Goal: Information Seeking & Learning: Check status

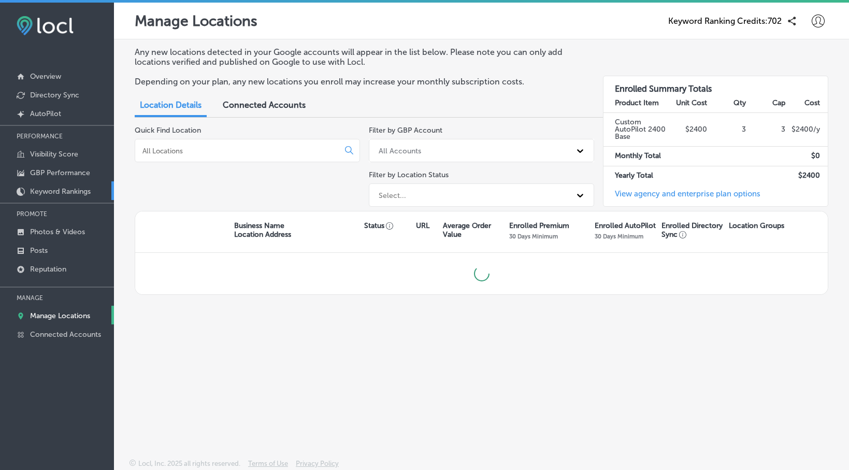
click at [52, 194] on p "Keyword Rankings" at bounding box center [60, 191] width 61 height 9
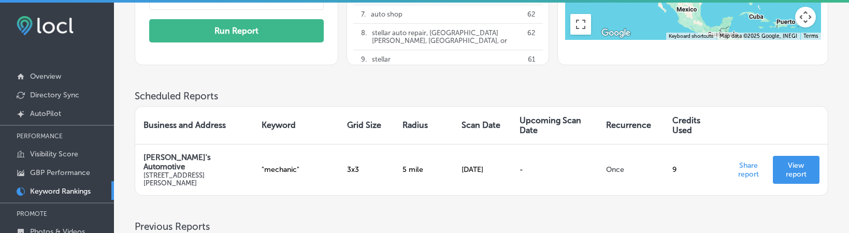
scroll to position [212, 0]
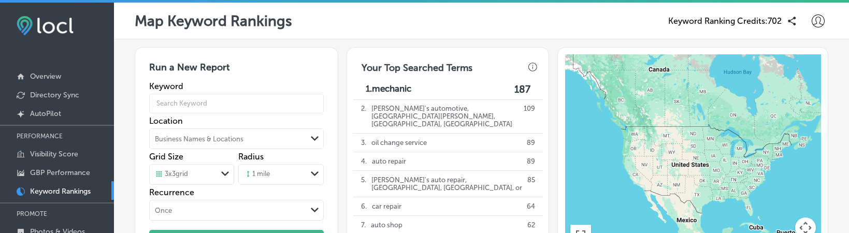
scroll to position [279, 0]
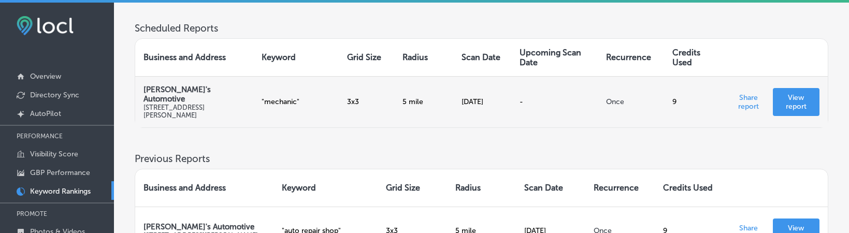
click at [787, 110] on p "View report" at bounding box center [796, 102] width 30 height 18
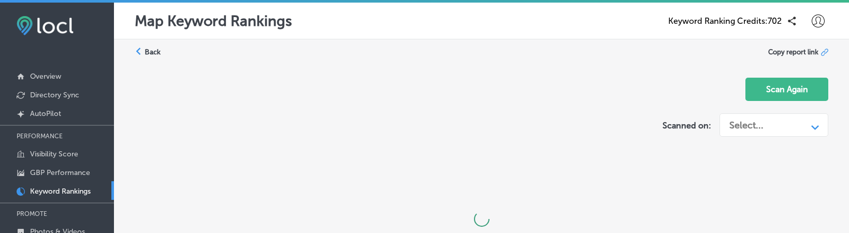
scroll to position [12, 0]
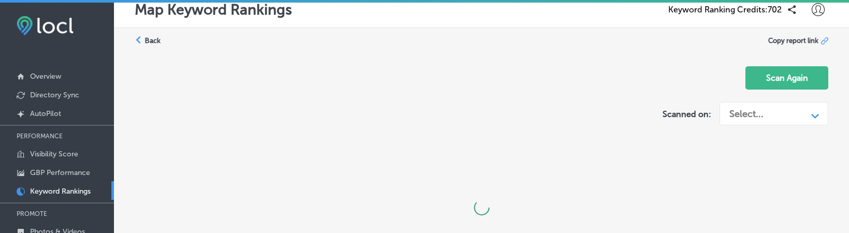
click at [144, 40] on div "Back" at bounding box center [148, 41] width 26 height 10
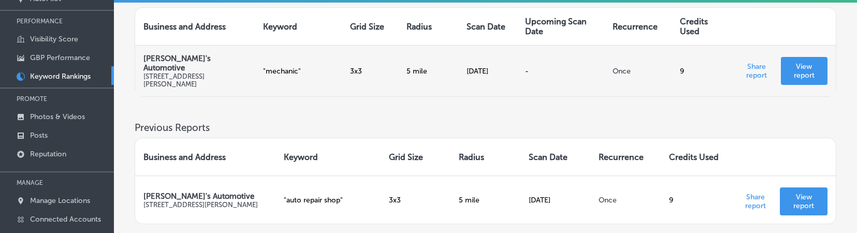
scroll to position [193, 0]
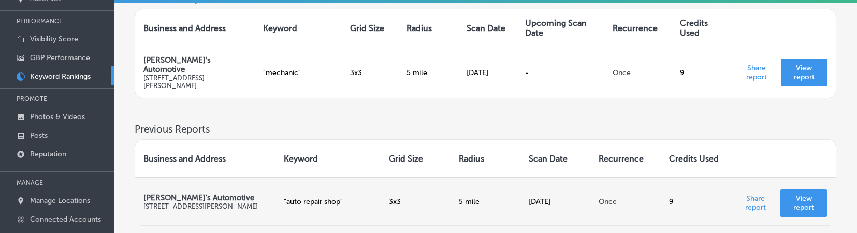
click at [793, 200] on p "View report" at bounding box center [803, 203] width 31 height 18
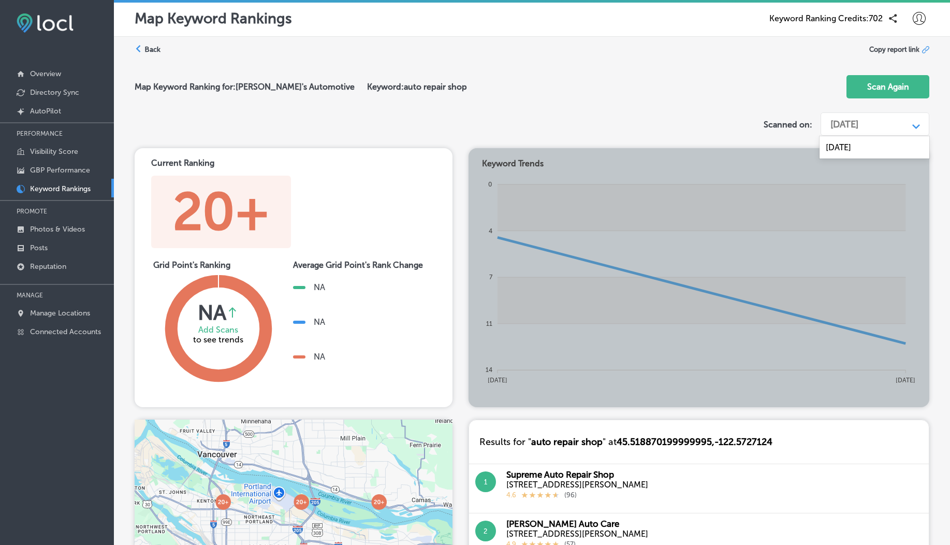
click at [852, 122] on div "[DATE]" at bounding box center [845, 124] width 28 height 11
click at [147, 50] on label "Back" at bounding box center [152, 50] width 16 height 10
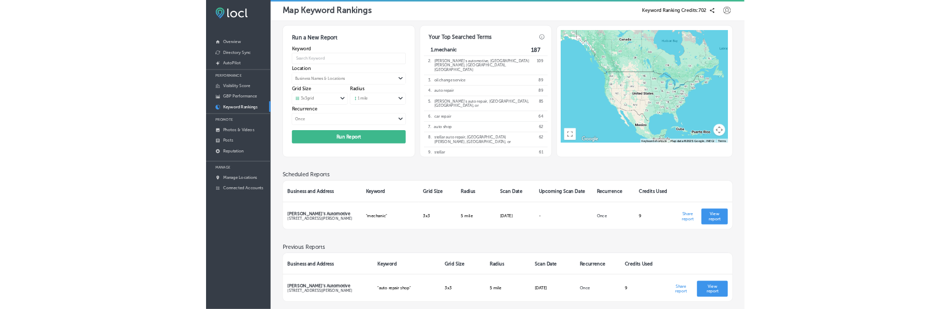
scroll to position [83, 0]
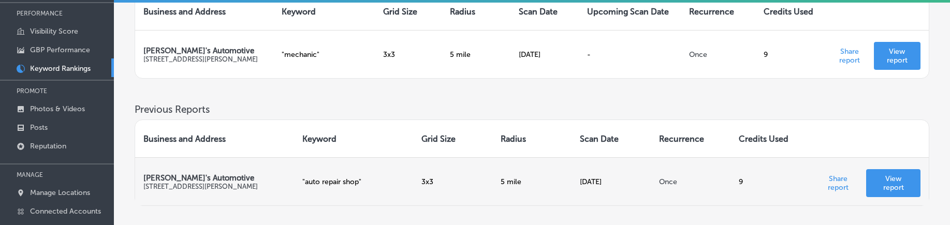
scroll to position [219, 0]
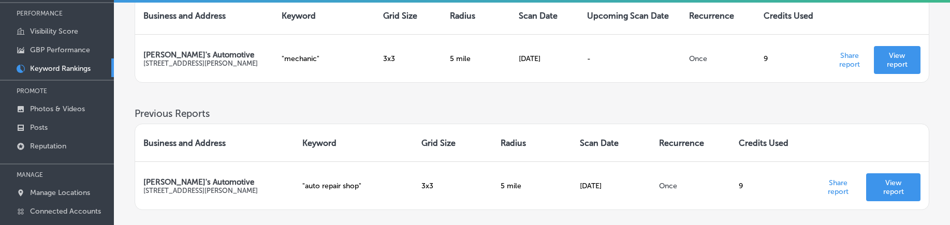
scroll to position [191, 0]
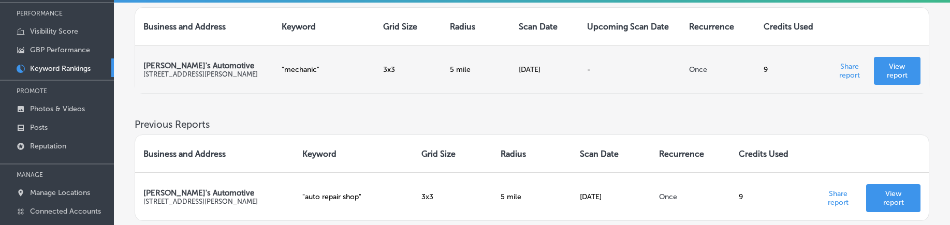
click at [290, 73] on p "" mechanic "" at bounding box center [324, 69] width 85 height 9
copy p "mechanic"
click at [893, 78] on p "View report" at bounding box center [897, 71] width 30 height 18
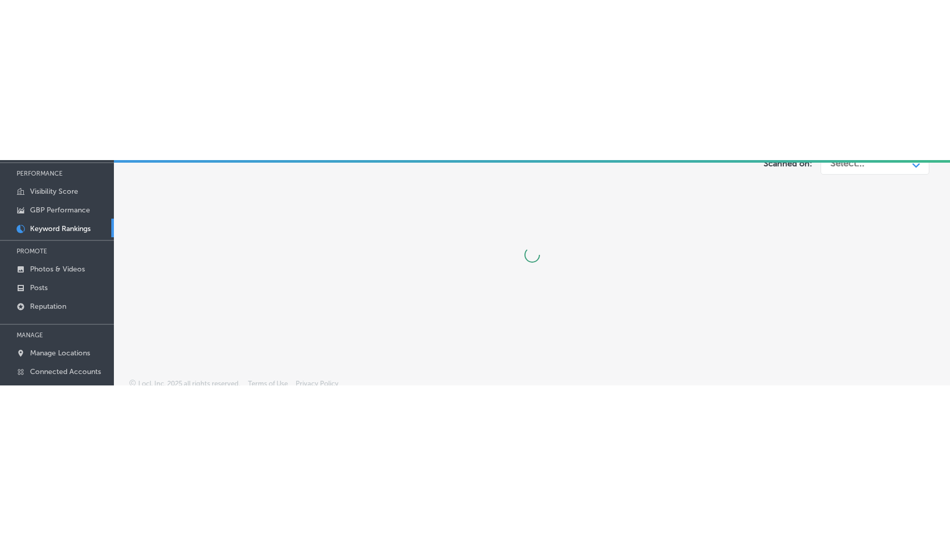
scroll to position [3, 0]
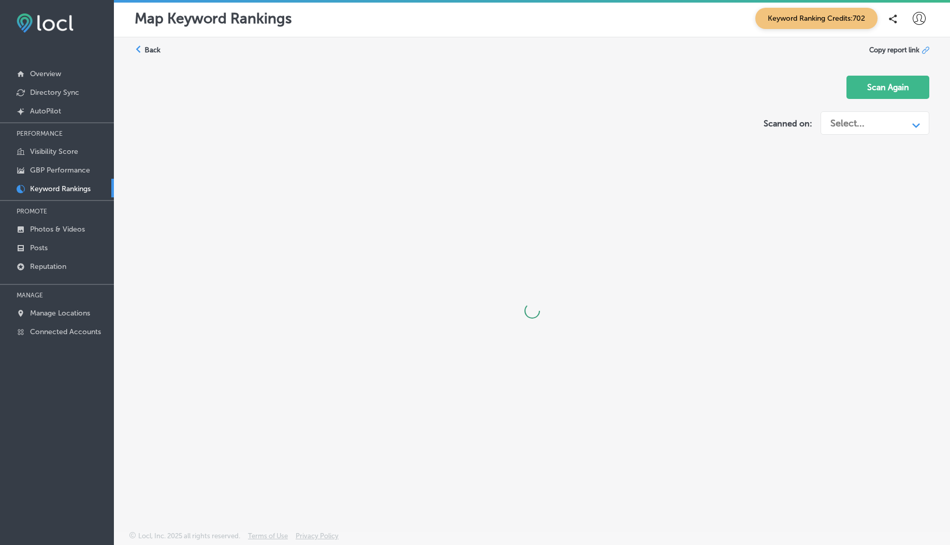
click at [867, 122] on div "Select..." at bounding box center [866, 123] width 83 height 20
click at [595, 225] on div at bounding box center [532, 310] width 795 height 327
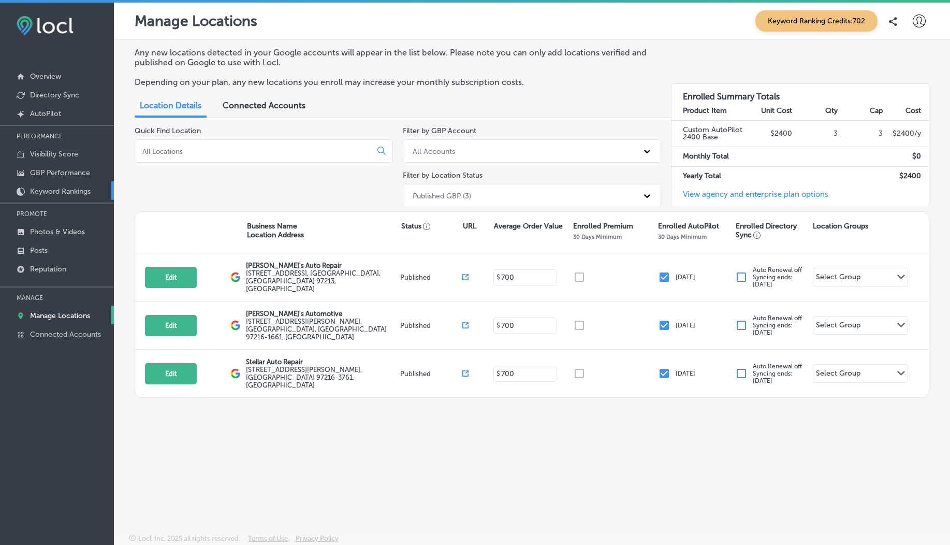
click at [76, 187] on p "Keyword Rankings" at bounding box center [60, 191] width 61 height 9
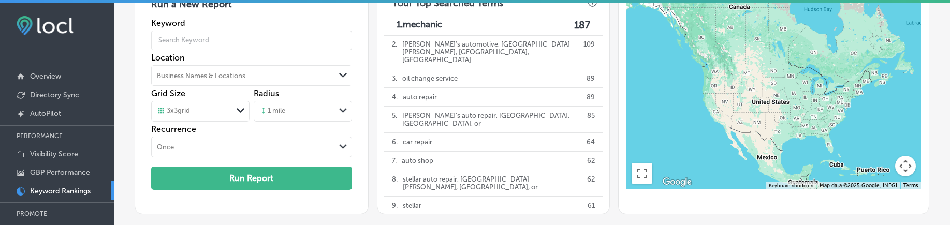
scroll to position [263, 0]
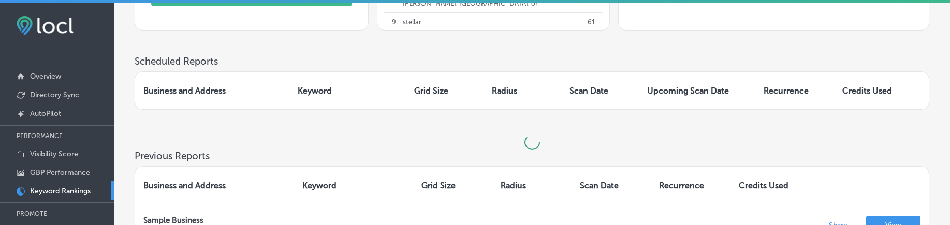
scroll to position [265, 0]
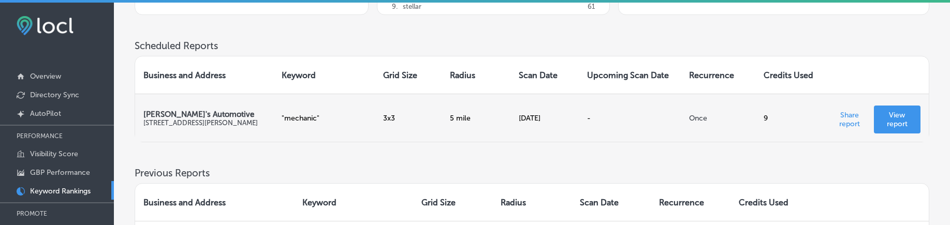
click at [903, 120] on p "View report" at bounding box center [897, 120] width 30 height 18
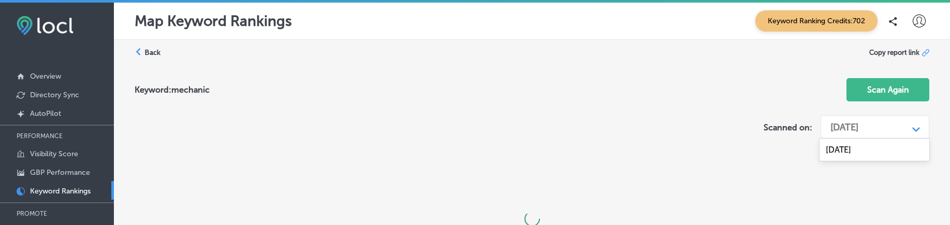
click at [903, 120] on div "[DATE]" at bounding box center [866, 128] width 83 height 20
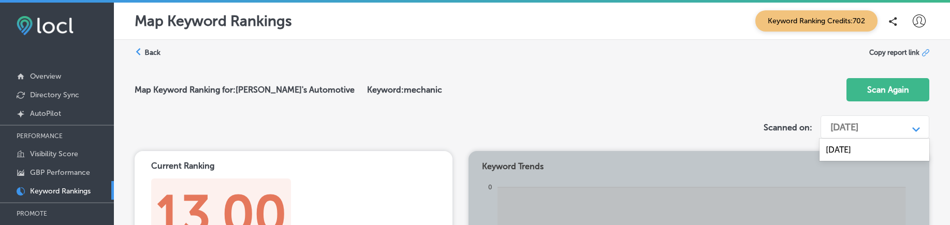
click at [144, 50] on div "Back" at bounding box center [148, 53] width 26 height 10
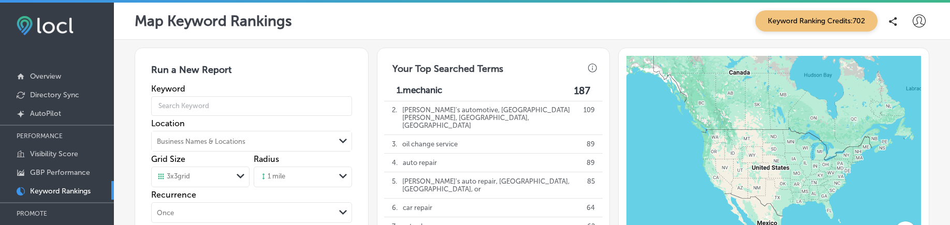
scroll to position [282, 0]
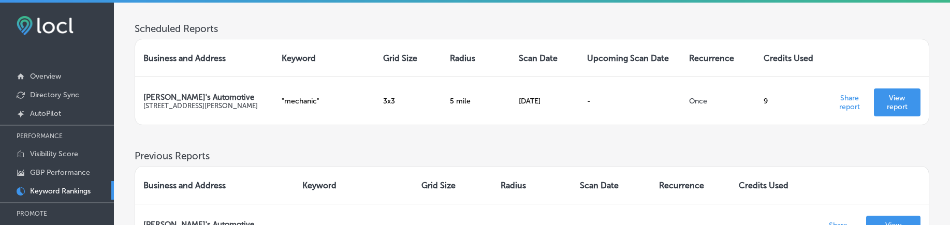
click at [176, 24] on h3 "Scheduled Reports" at bounding box center [532, 29] width 795 height 12
copy h3 "Scheduled Reports"
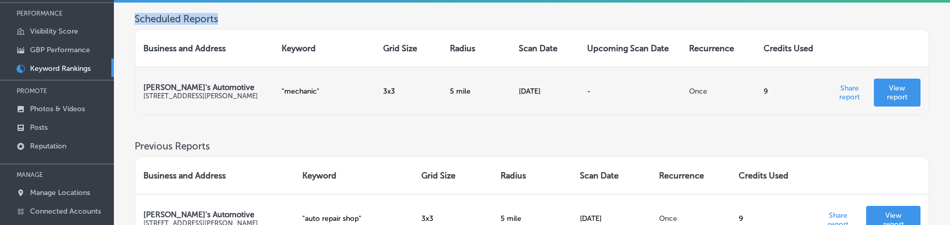
scroll to position [168, 0]
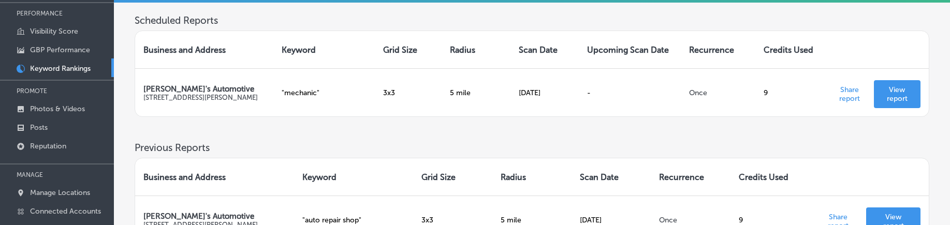
click at [607, 52] on th "Upcoming Scan Date" at bounding box center [630, 49] width 102 height 37
copy th "Upcoming Scan Date"
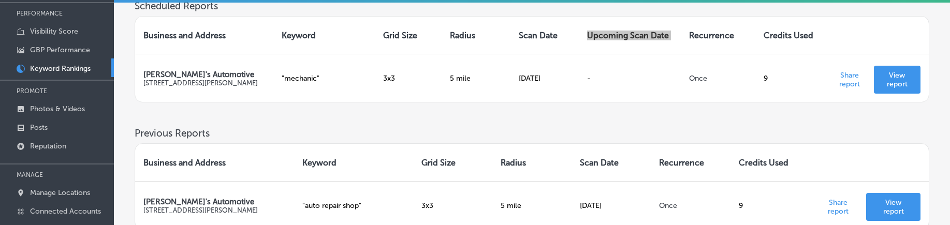
scroll to position [106, 0]
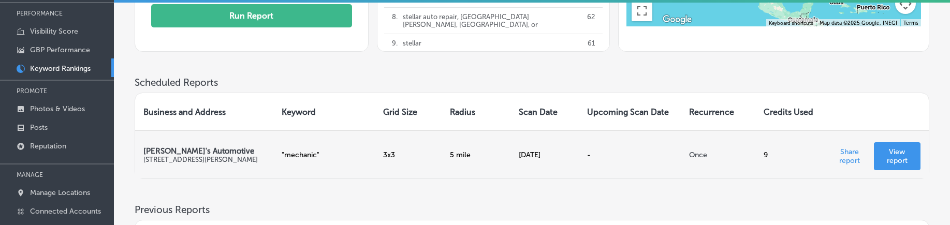
click at [532, 155] on td "[DATE]" at bounding box center [545, 155] width 68 height 48
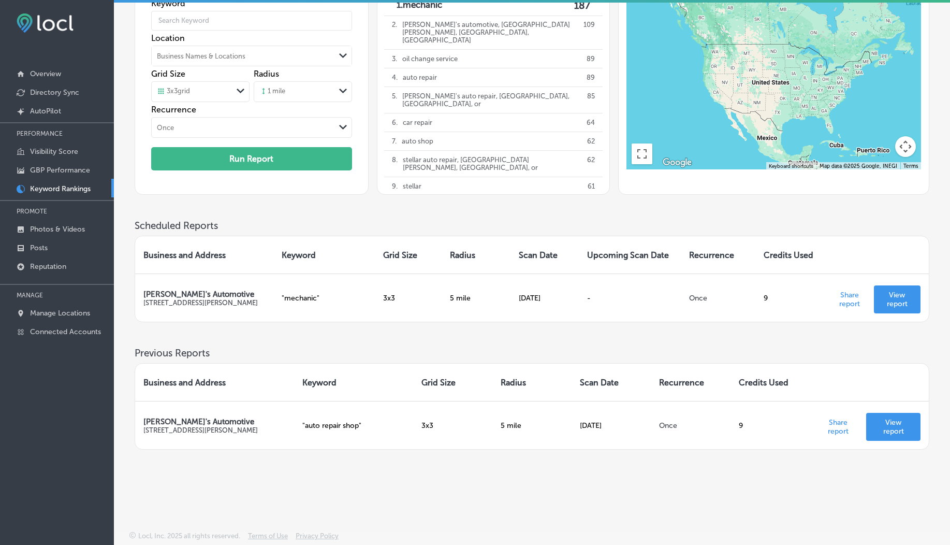
scroll to position [83, 0]
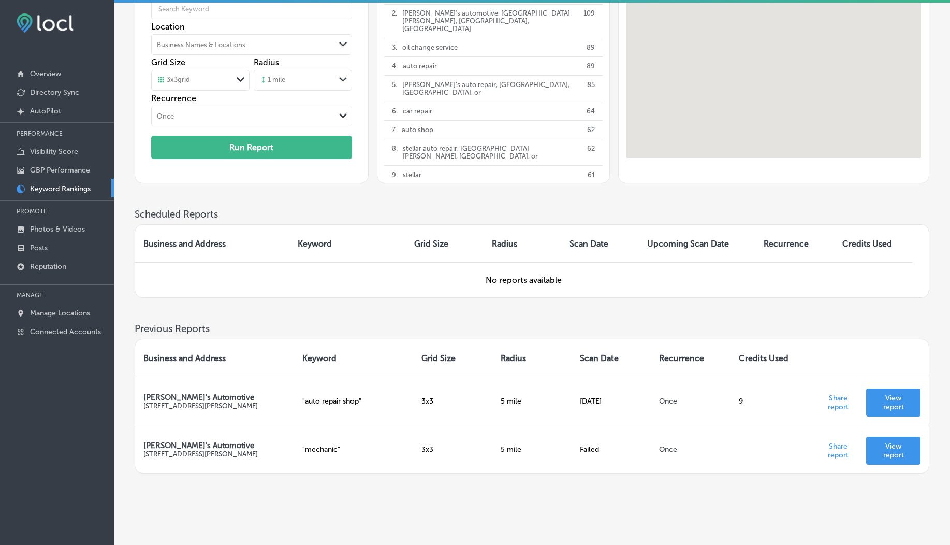
scroll to position [96, 0]
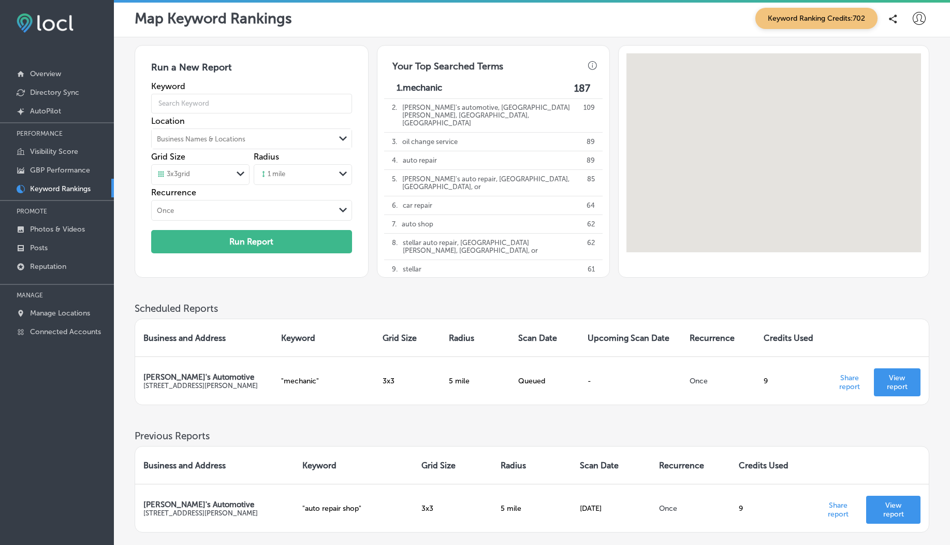
scroll to position [83, 0]
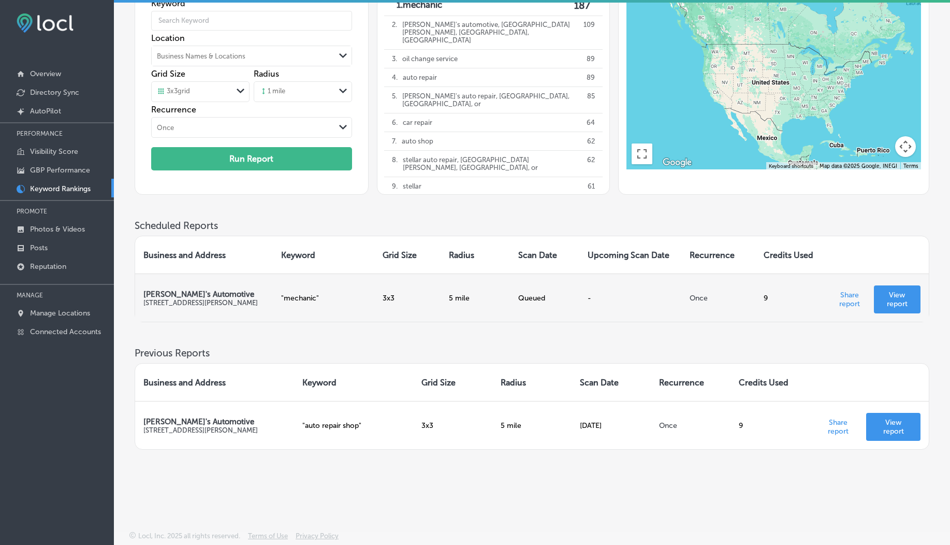
click at [887, 294] on p "View report" at bounding box center [897, 300] width 30 height 18
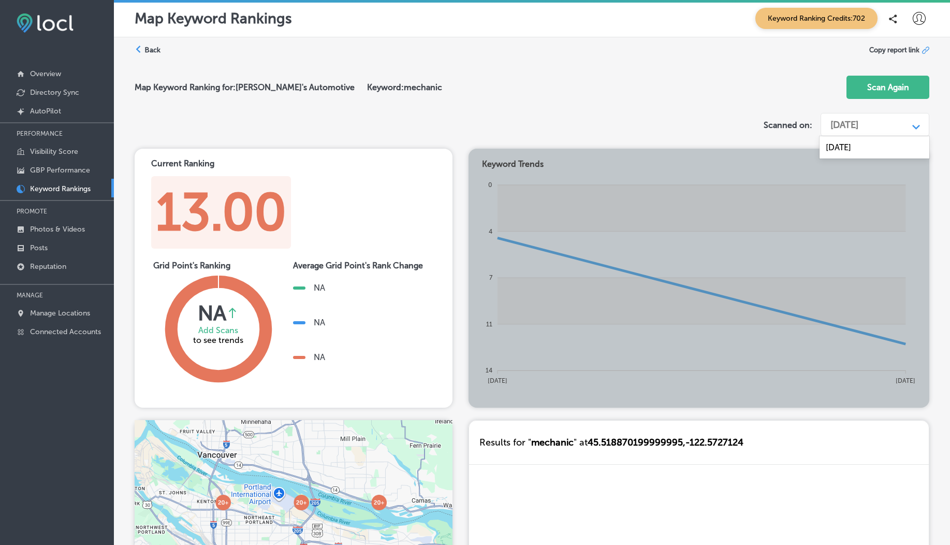
click at [859, 125] on div "[DATE]" at bounding box center [845, 124] width 28 height 11
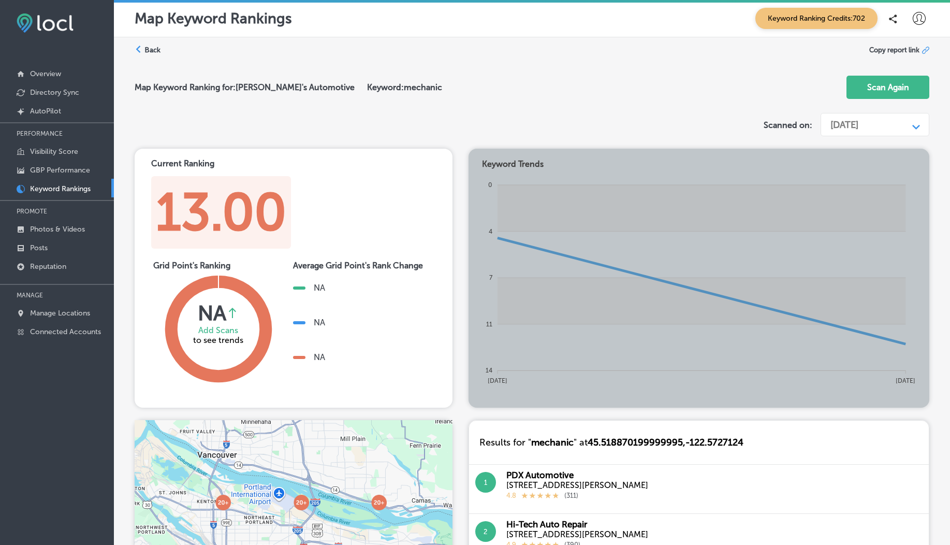
click at [148, 47] on label "Back" at bounding box center [152, 50] width 16 height 10
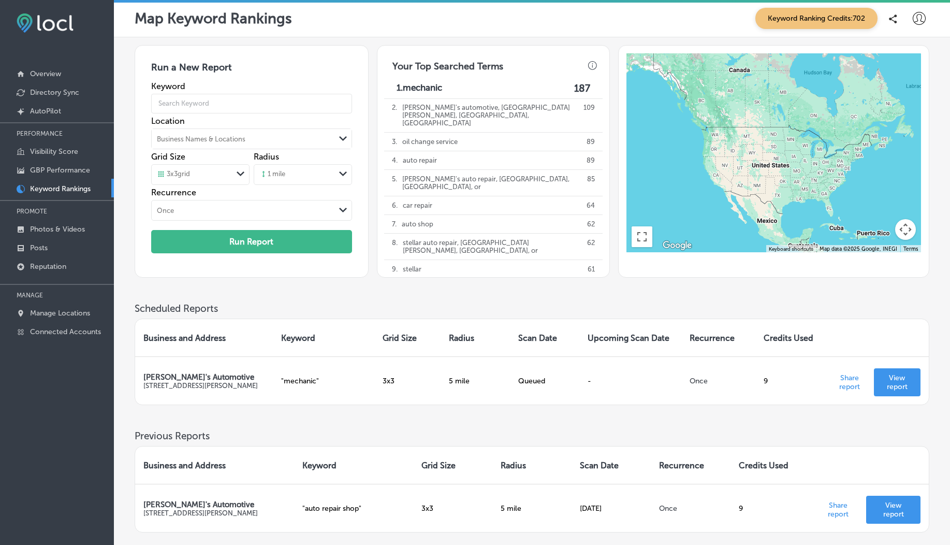
scroll to position [83, 0]
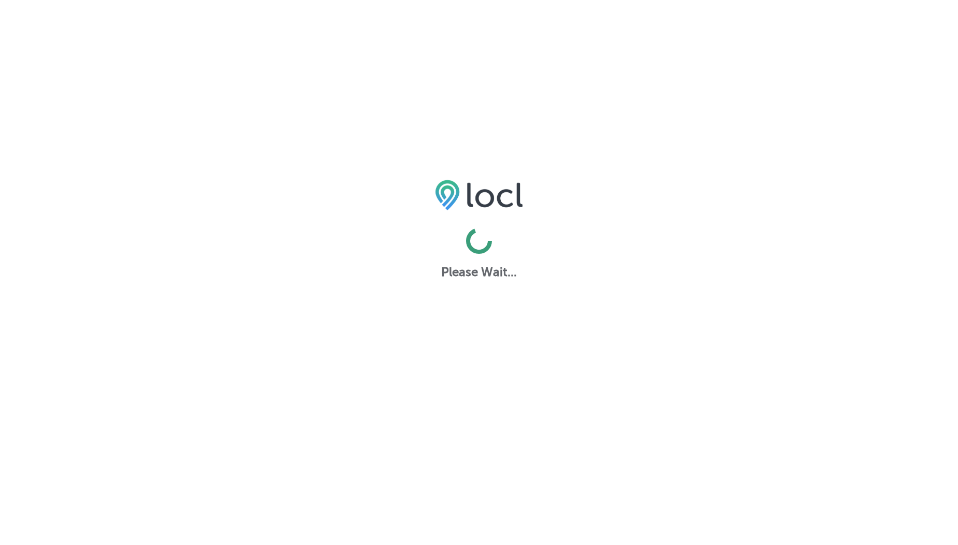
click at [190, 0] on html "Please Wait..." at bounding box center [479, 0] width 958 height 0
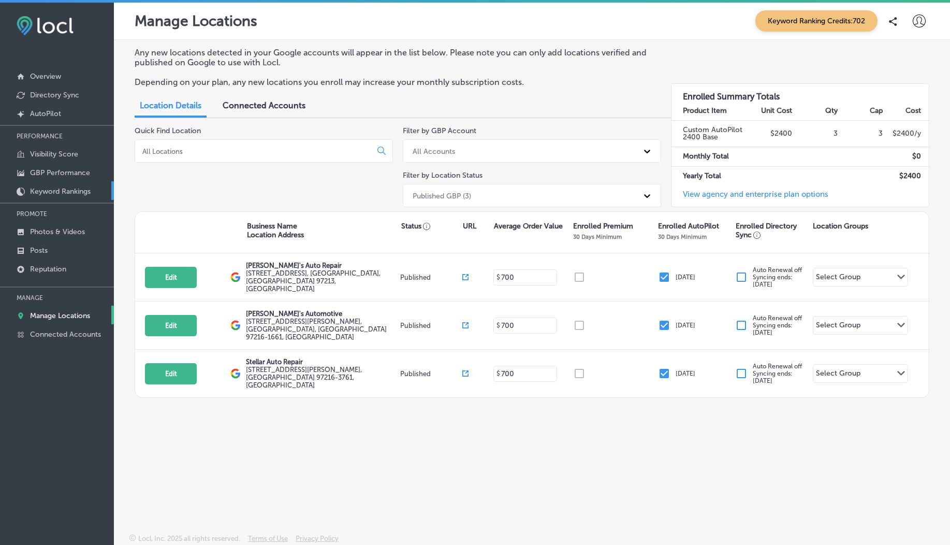
click at [64, 190] on p "Keyword Rankings" at bounding box center [60, 191] width 61 height 9
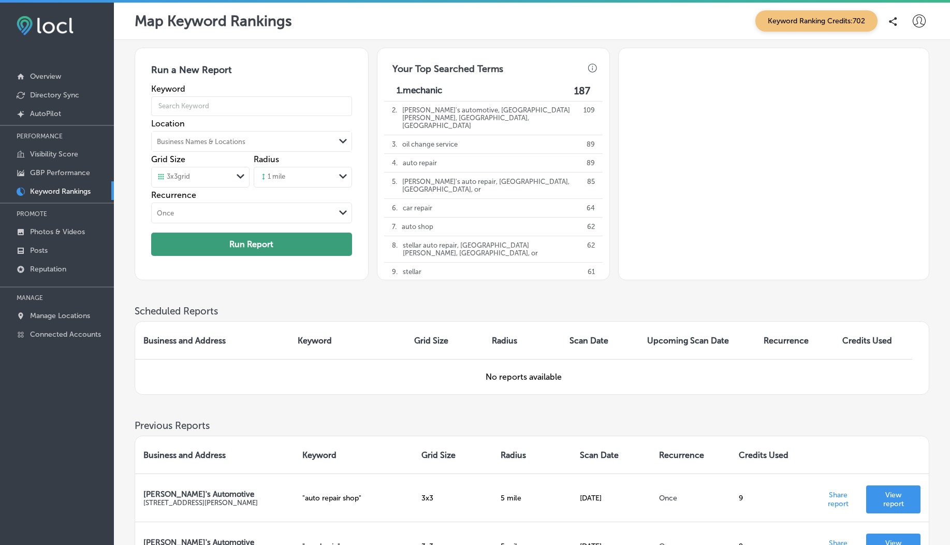
scroll to position [118, 0]
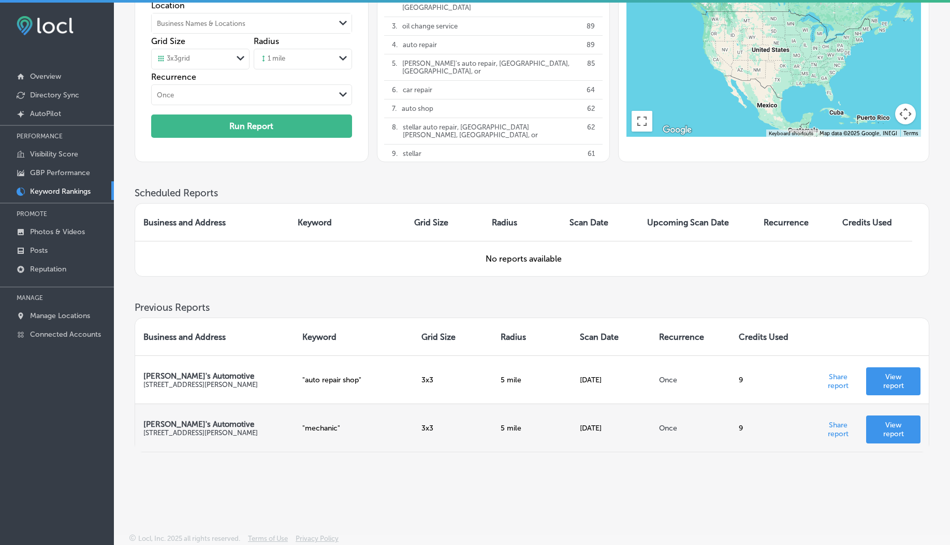
click at [884, 432] on p "View report" at bounding box center [894, 430] width 38 height 18
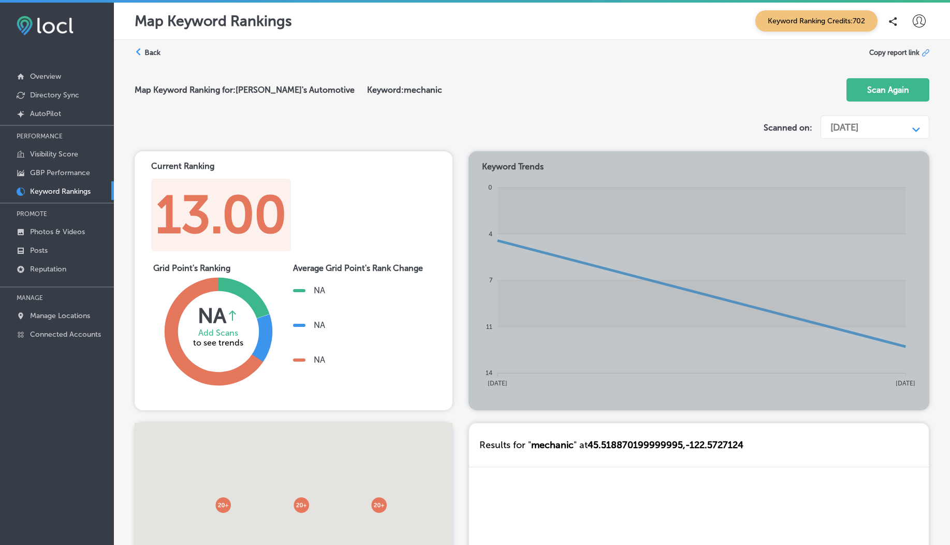
click at [850, 127] on div "[DATE]" at bounding box center [845, 127] width 28 height 11
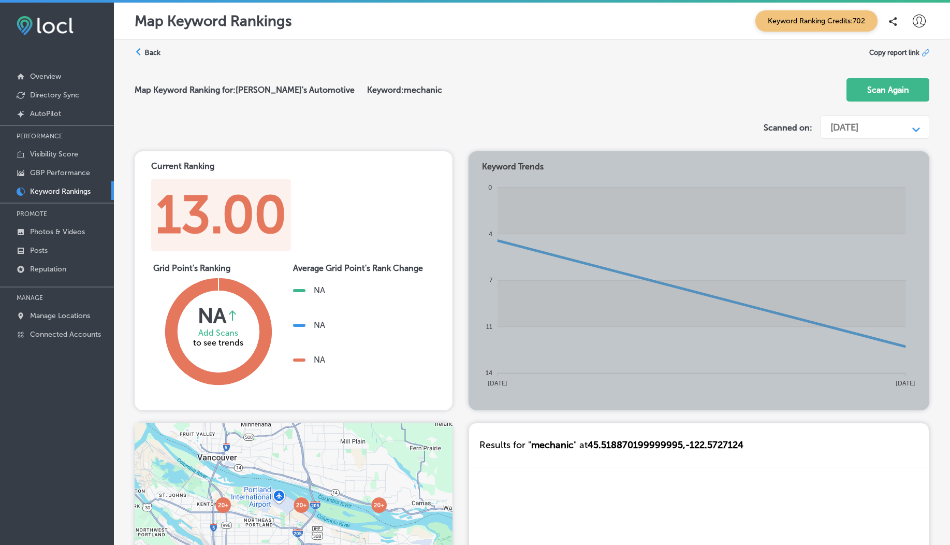
click at [850, 127] on div "[DATE]" at bounding box center [845, 127] width 28 height 11
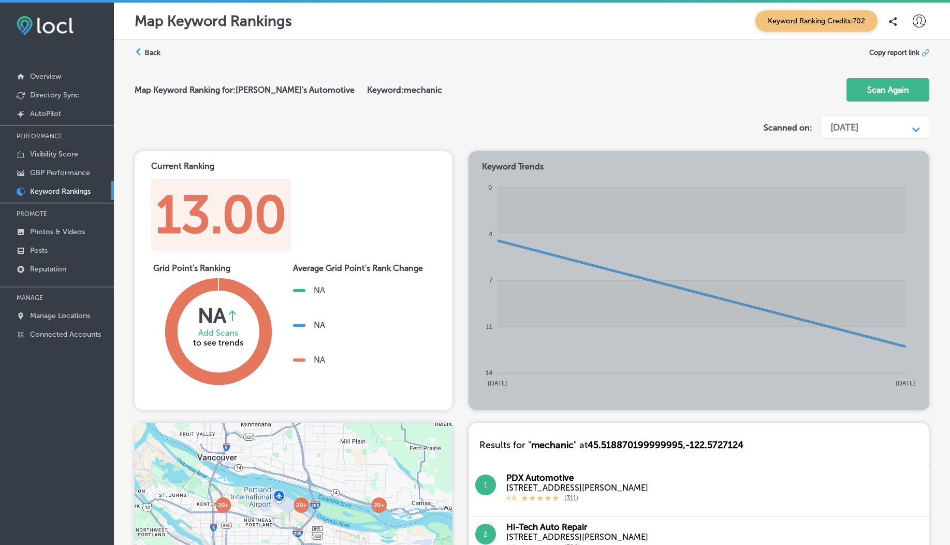
click at [153, 55] on label "Back" at bounding box center [152, 53] width 16 height 10
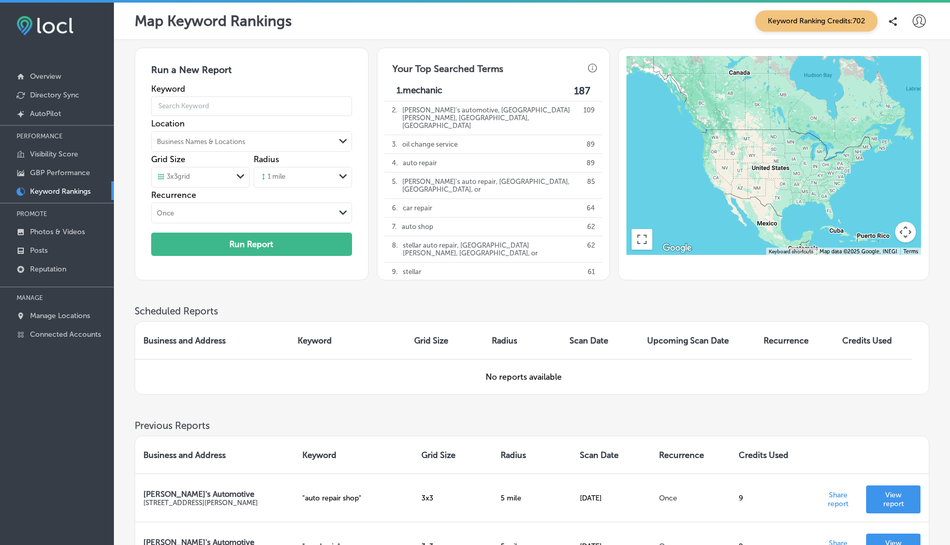
click at [924, 22] on icon at bounding box center [919, 21] width 13 height 13
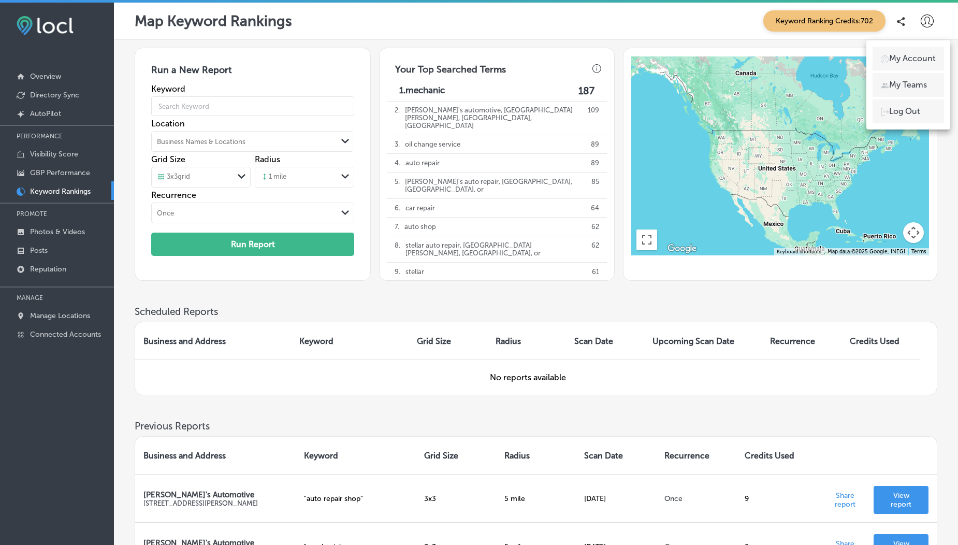
click at [910, 63] on p "My Account" at bounding box center [912, 58] width 47 height 12
select select "US"
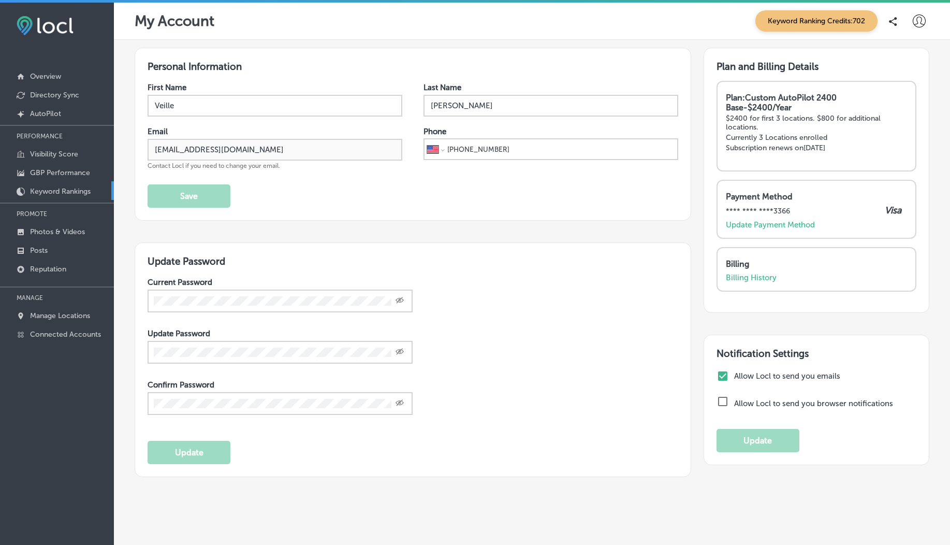
click at [66, 189] on p "Keyword Rankings" at bounding box center [60, 191] width 61 height 9
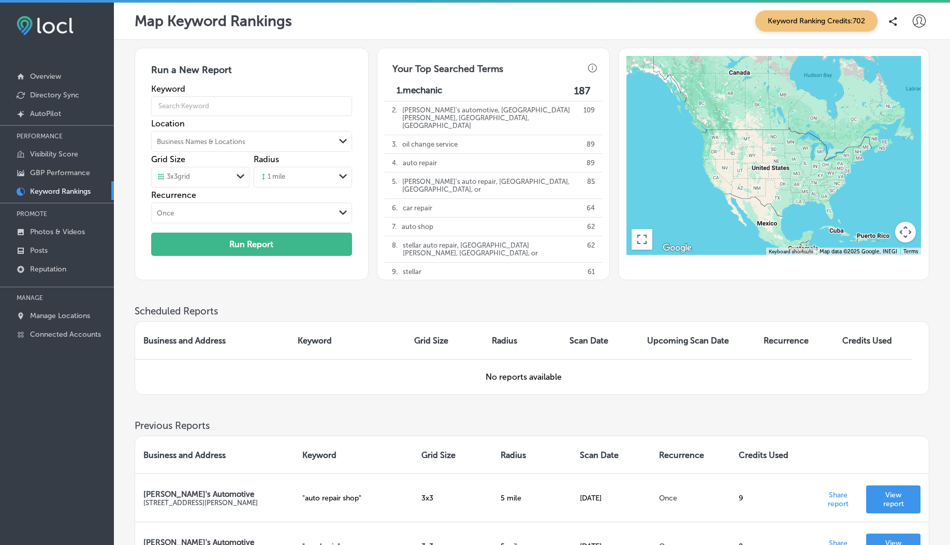
click at [809, 17] on span "Keyword Ranking Credits: 702" at bounding box center [817, 20] width 122 height 21
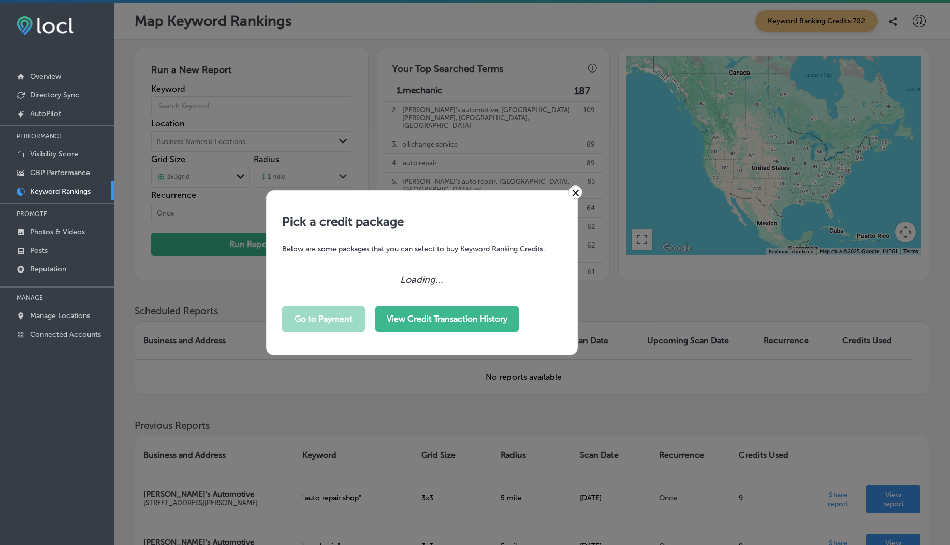
click at [448, 318] on button "View Credit Transaction History" at bounding box center [446, 318] width 143 height 25
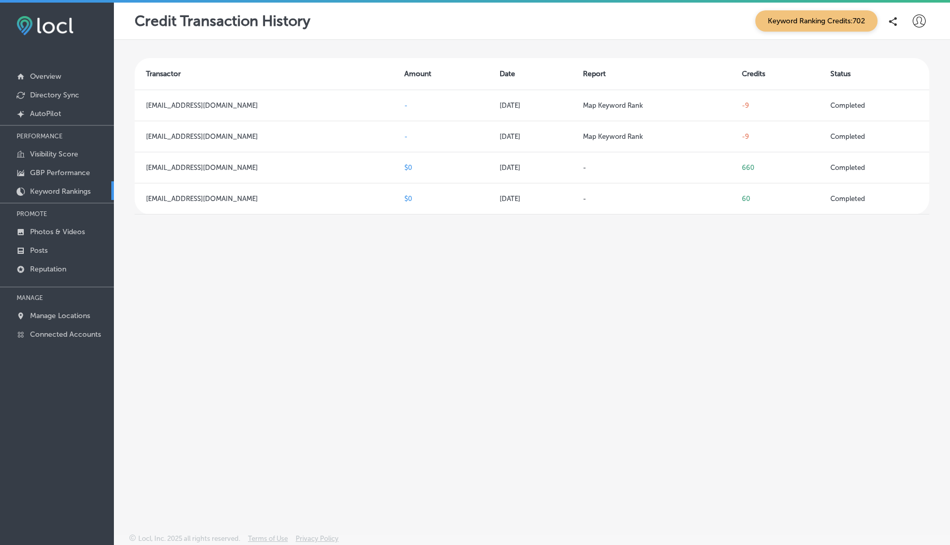
click at [57, 190] on p "Keyword Rankings" at bounding box center [60, 191] width 61 height 9
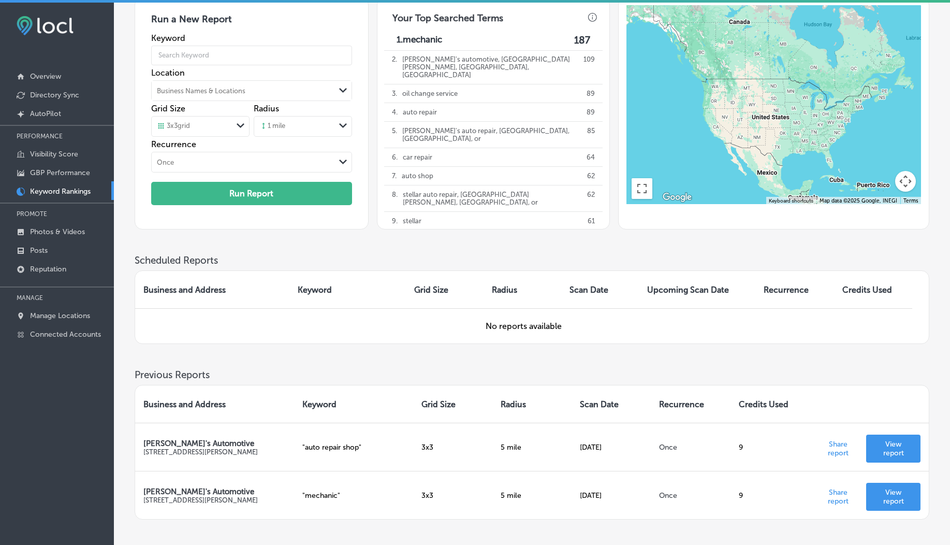
scroll to position [118, 0]
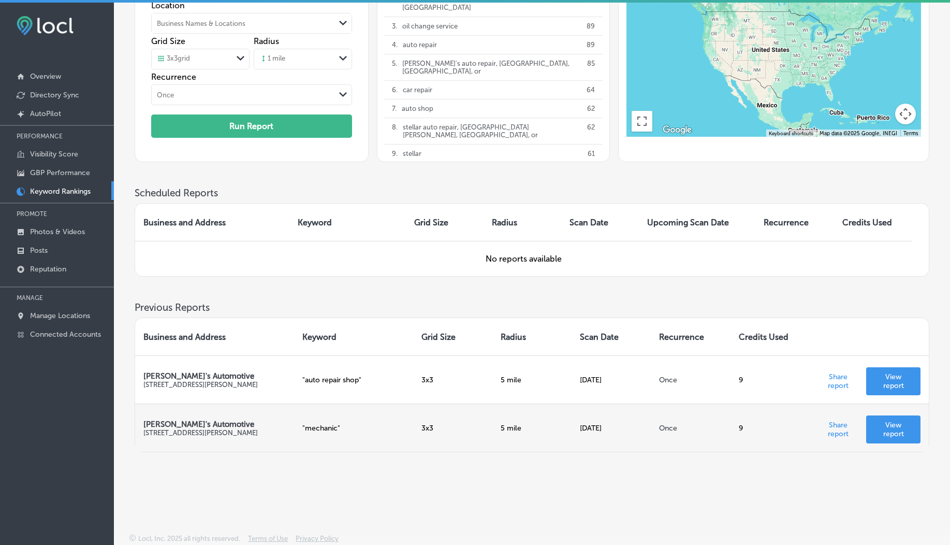
click at [897, 425] on p "View report" at bounding box center [894, 430] width 38 height 18
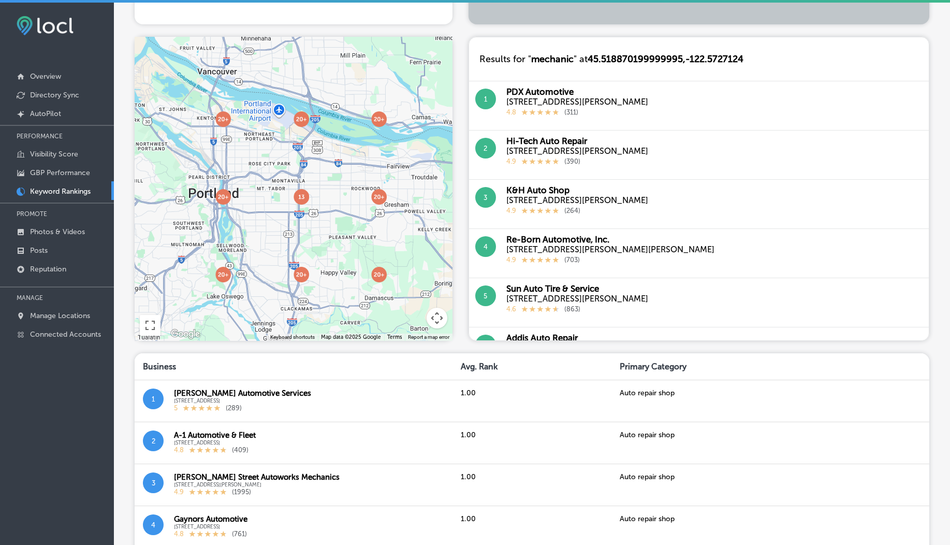
click at [381, 201] on img at bounding box center [379, 197] width 16 height 16
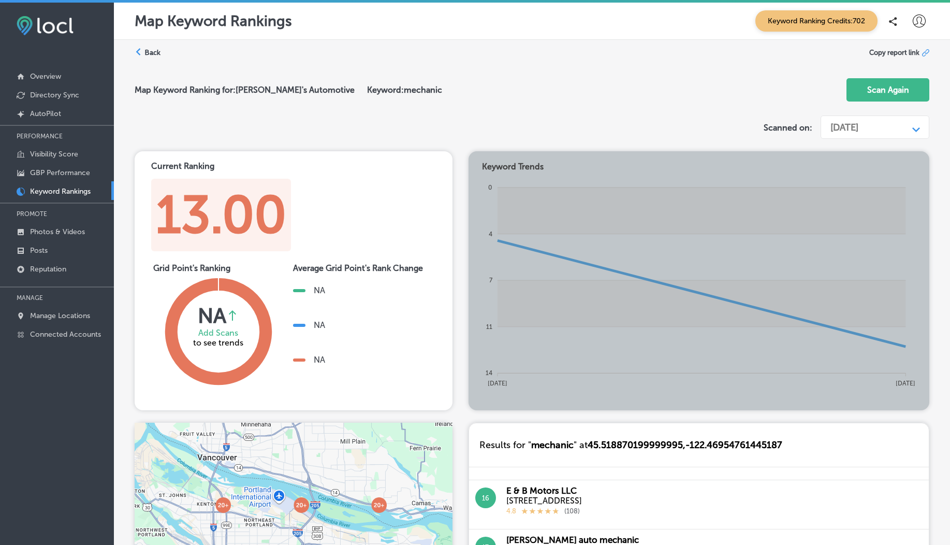
click at [150, 52] on label "Back" at bounding box center [152, 53] width 16 height 10
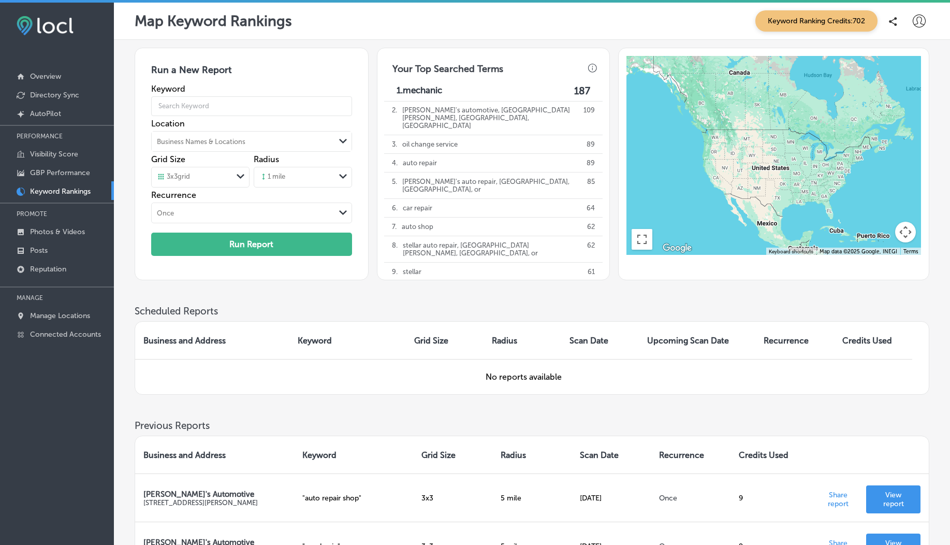
scroll to position [118, 0]
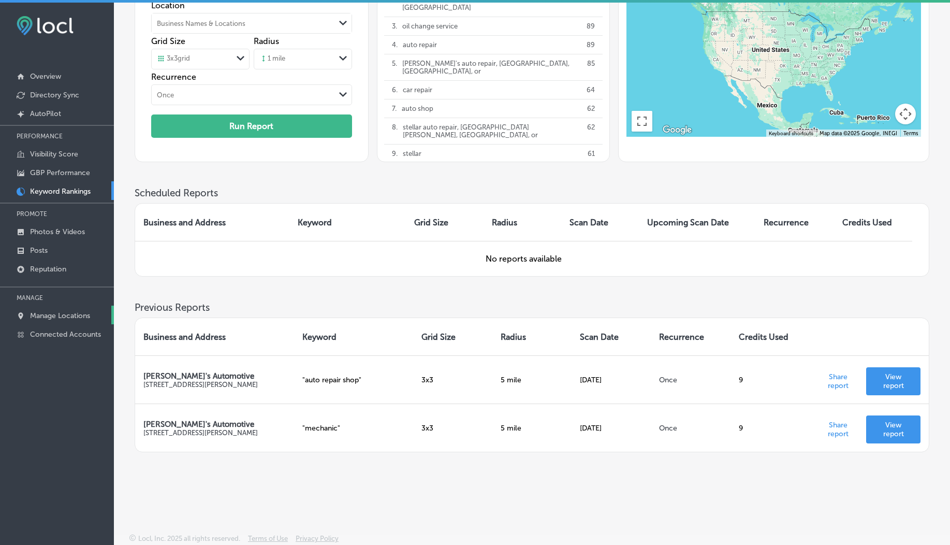
click at [44, 313] on p "Manage Locations" at bounding box center [60, 315] width 60 height 9
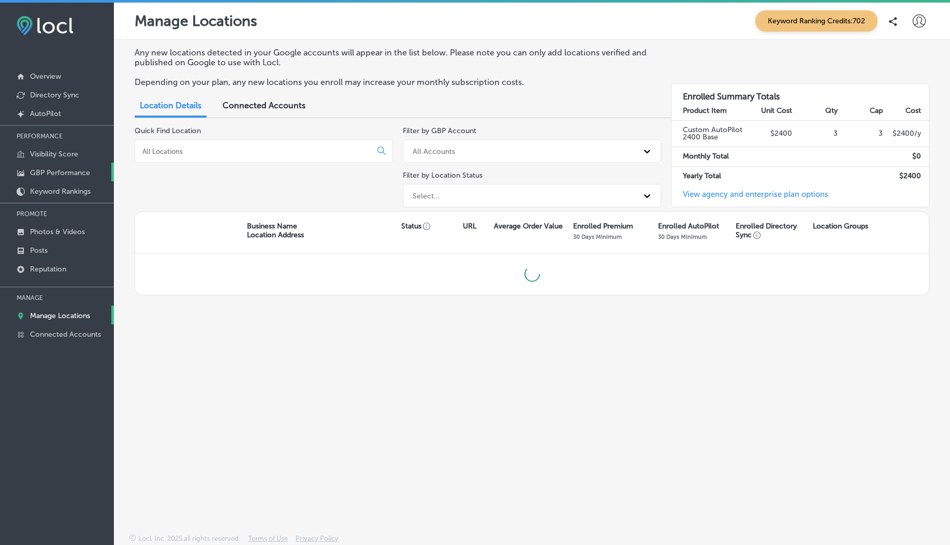
click at [65, 179] on link "GBP Performance" at bounding box center [57, 172] width 114 height 19
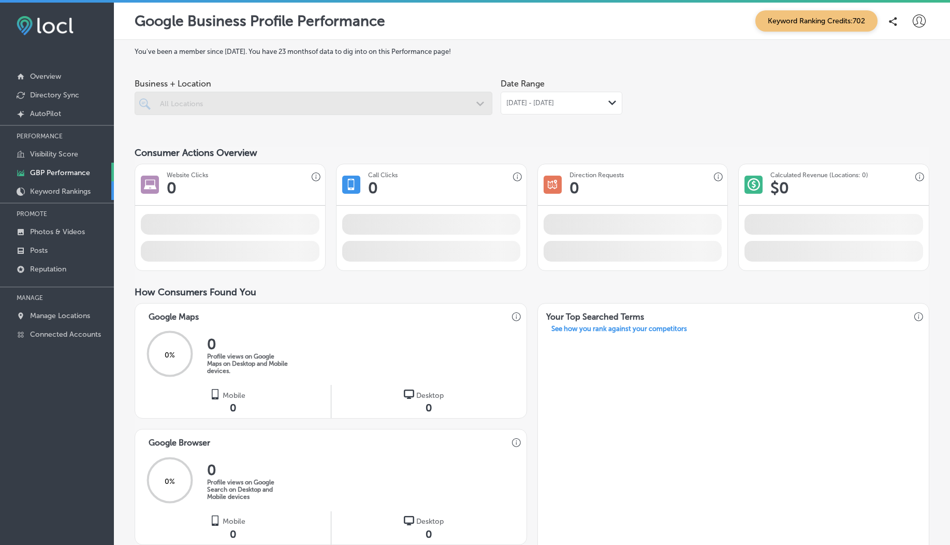
click at [67, 192] on p "Keyword Rankings" at bounding box center [60, 191] width 61 height 9
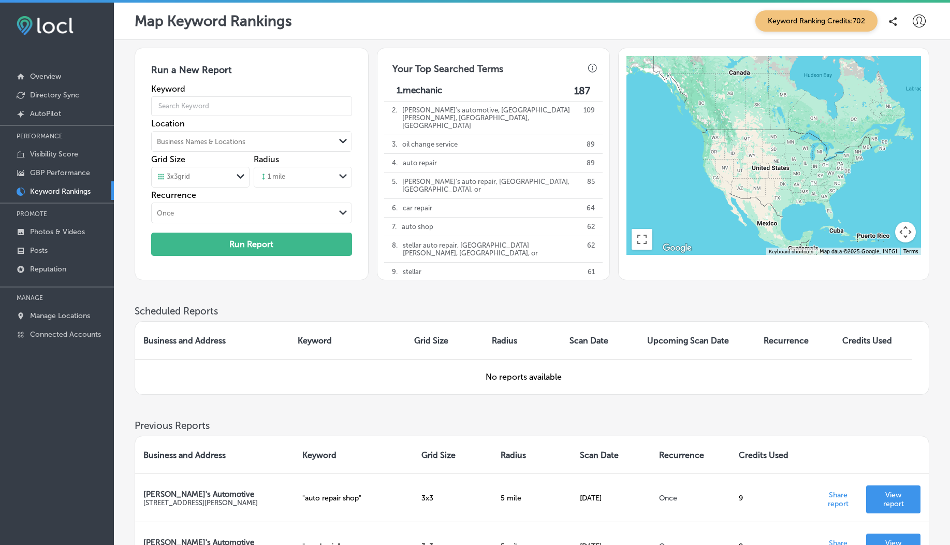
scroll to position [118, 0]
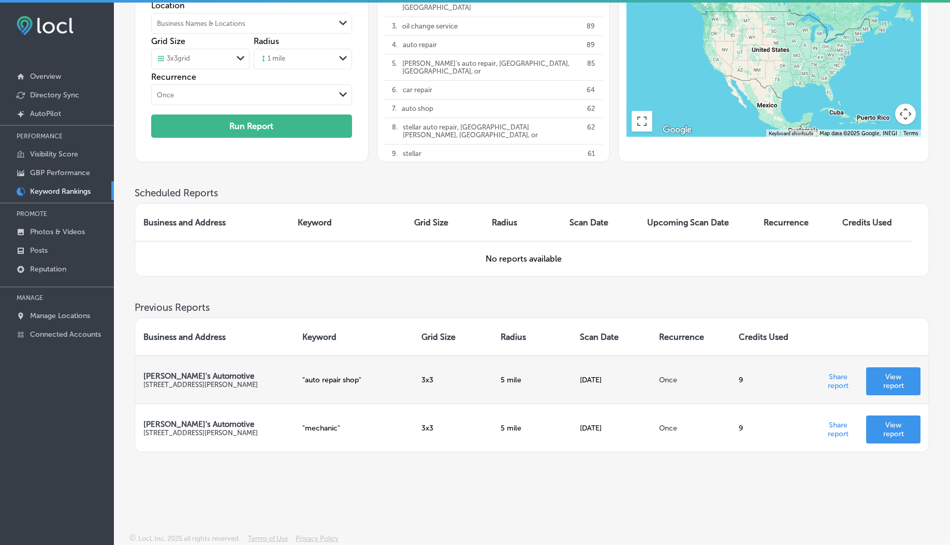
click at [883, 384] on p "View report" at bounding box center [894, 381] width 38 height 18
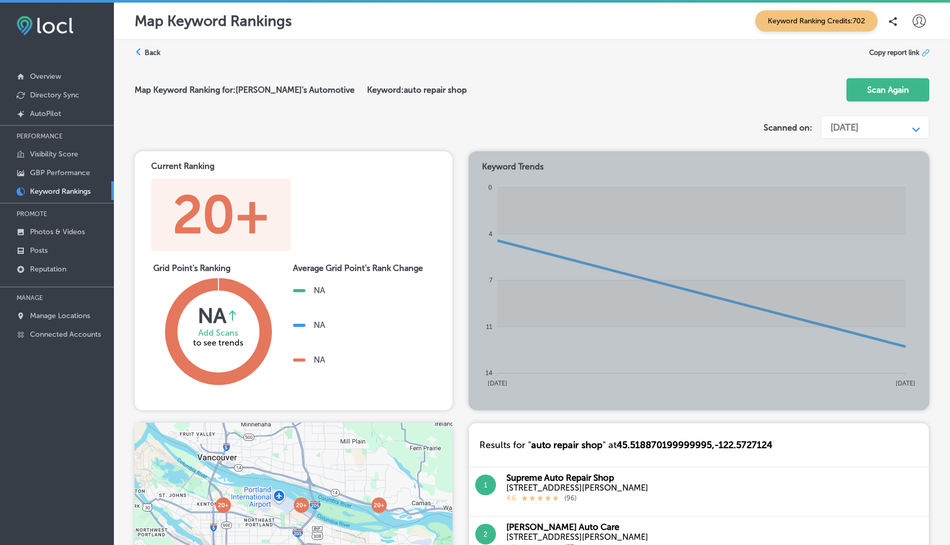
click at [146, 54] on label "Back" at bounding box center [152, 53] width 16 height 10
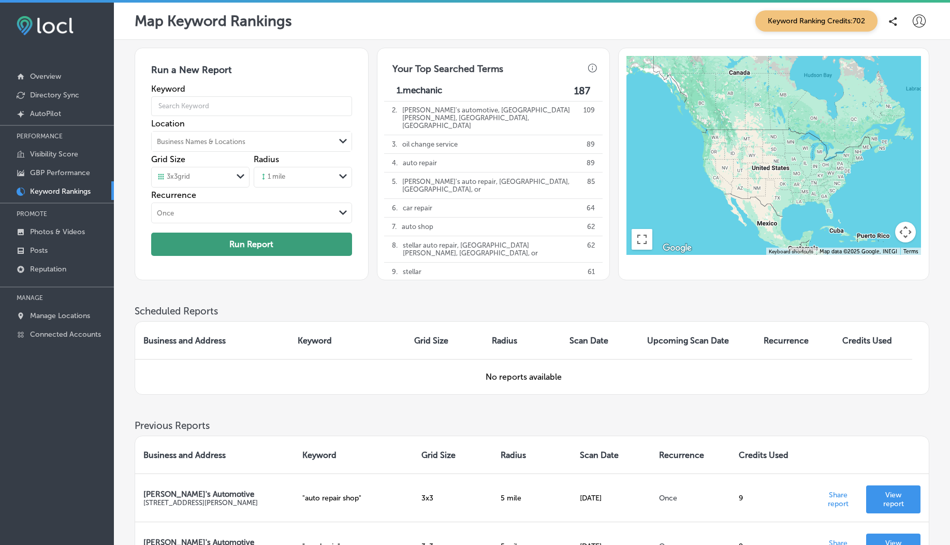
scroll to position [118, 0]
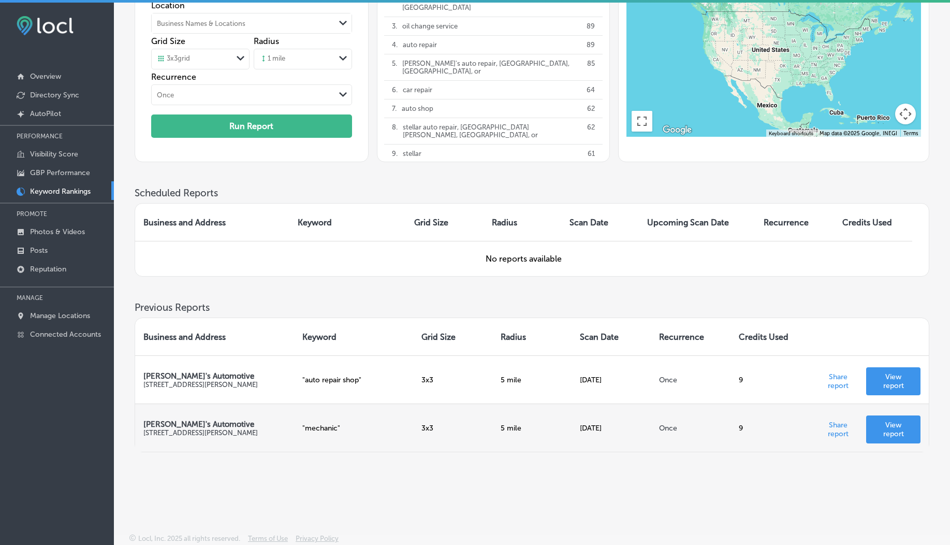
click at [906, 430] on p "View report" at bounding box center [894, 430] width 38 height 18
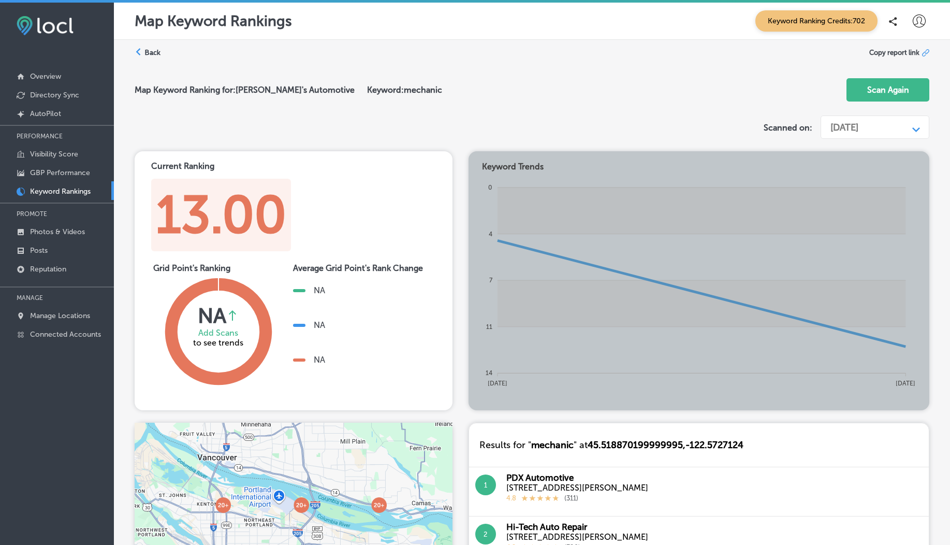
click at [144, 52] on label "Back" at bounding box center [152, 53] width 16 height 10
